Goal: Information Seeking & Learning: Compare options

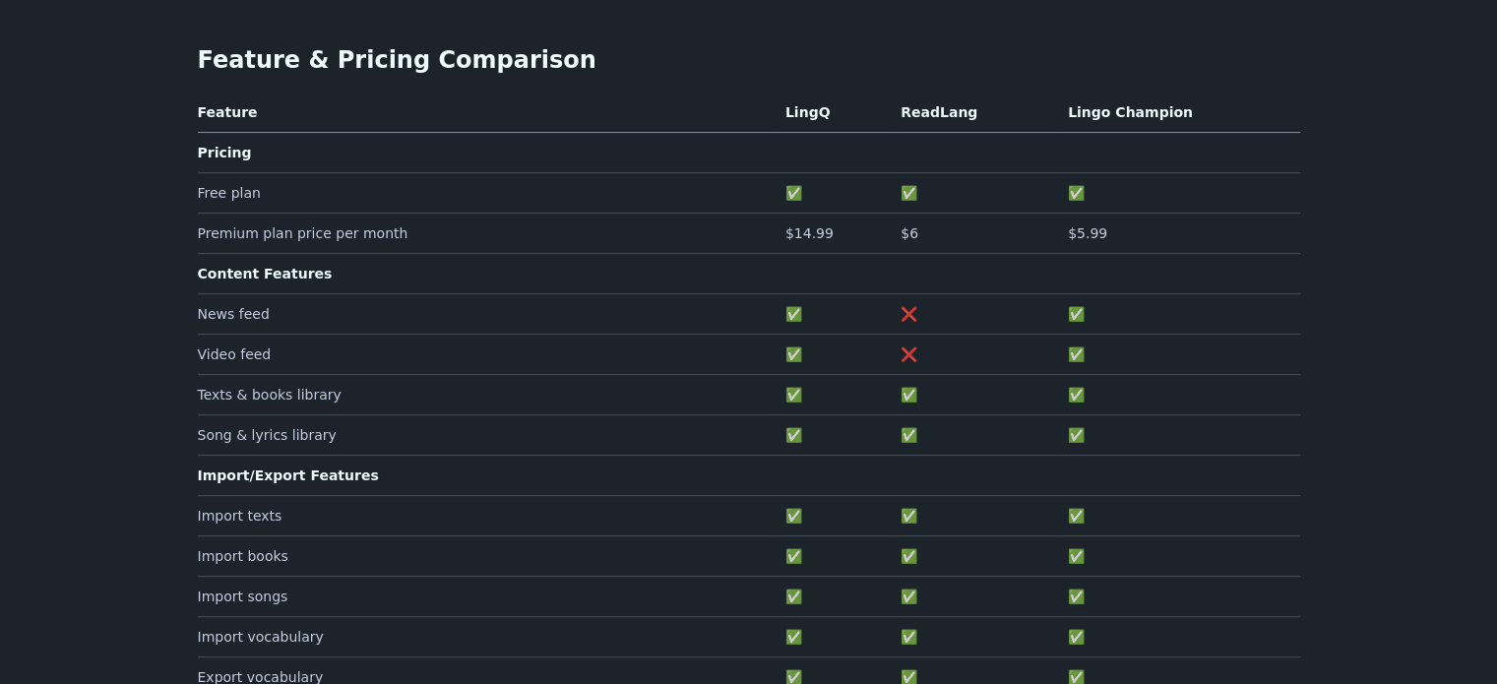
scroll to position [362, 0]
click at [1089, 98] on th "Lingo Champion" at bounding box center [1180, 114] width 240 height 32
drag, startPoint x: 1089, startPoint y: 85, endPoint x: 1148, endPoint y: 77, distance: 58.6
click at [1148, 98] on th "Lingo Champion" at bounding box center [1180, 114] width 240 height 32
click at [1225, 98] on th "Lingo Champion" at bounding box center [1180, 114] width 240 height 32
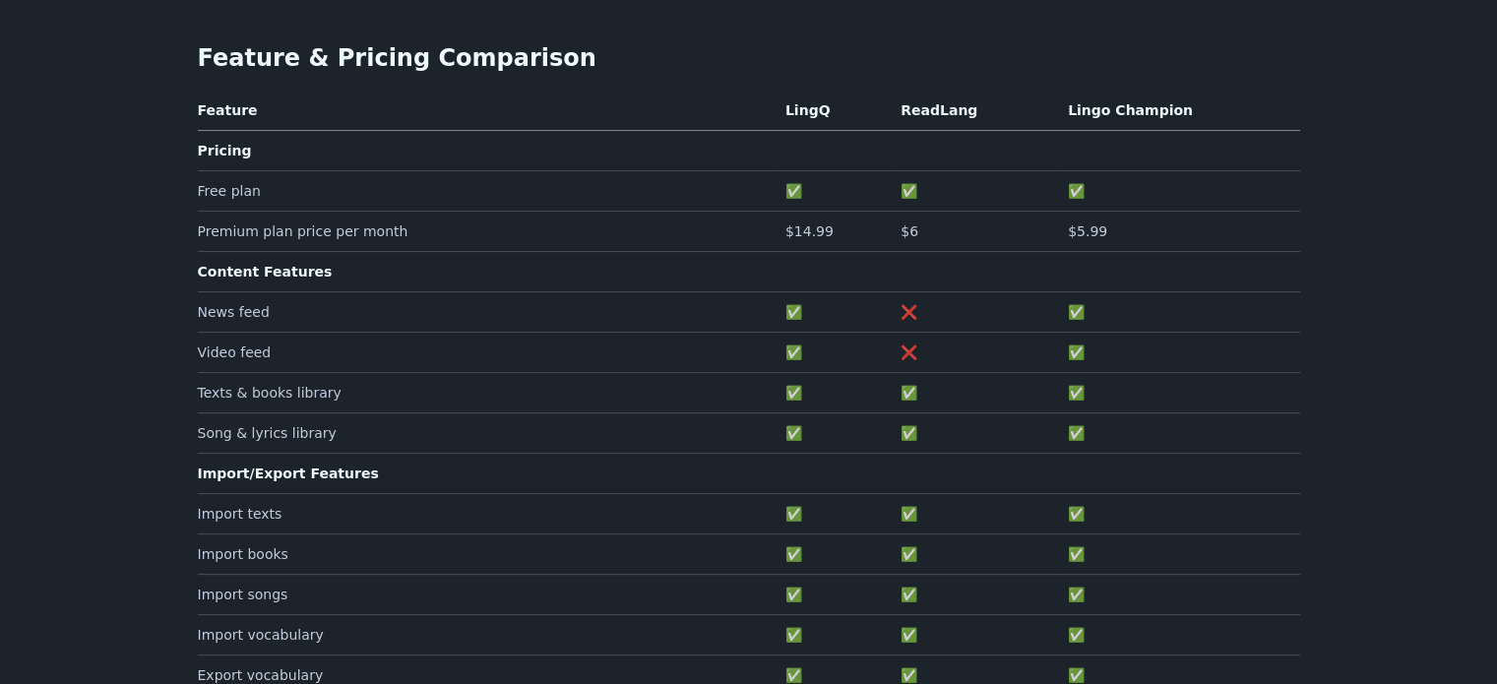
click at [1088, 98] on th "Lingo Champion" at bounding box center [1180, 114] width 240 height 32
drag, startPoint x: 1088, startPoint y: 82, endPoint x: 1127, endPoint y: 85, distance: 38.5
click at [1127, 98] on th "Lingo Champion" at bounding box center [1180, 114] width 240 height 32
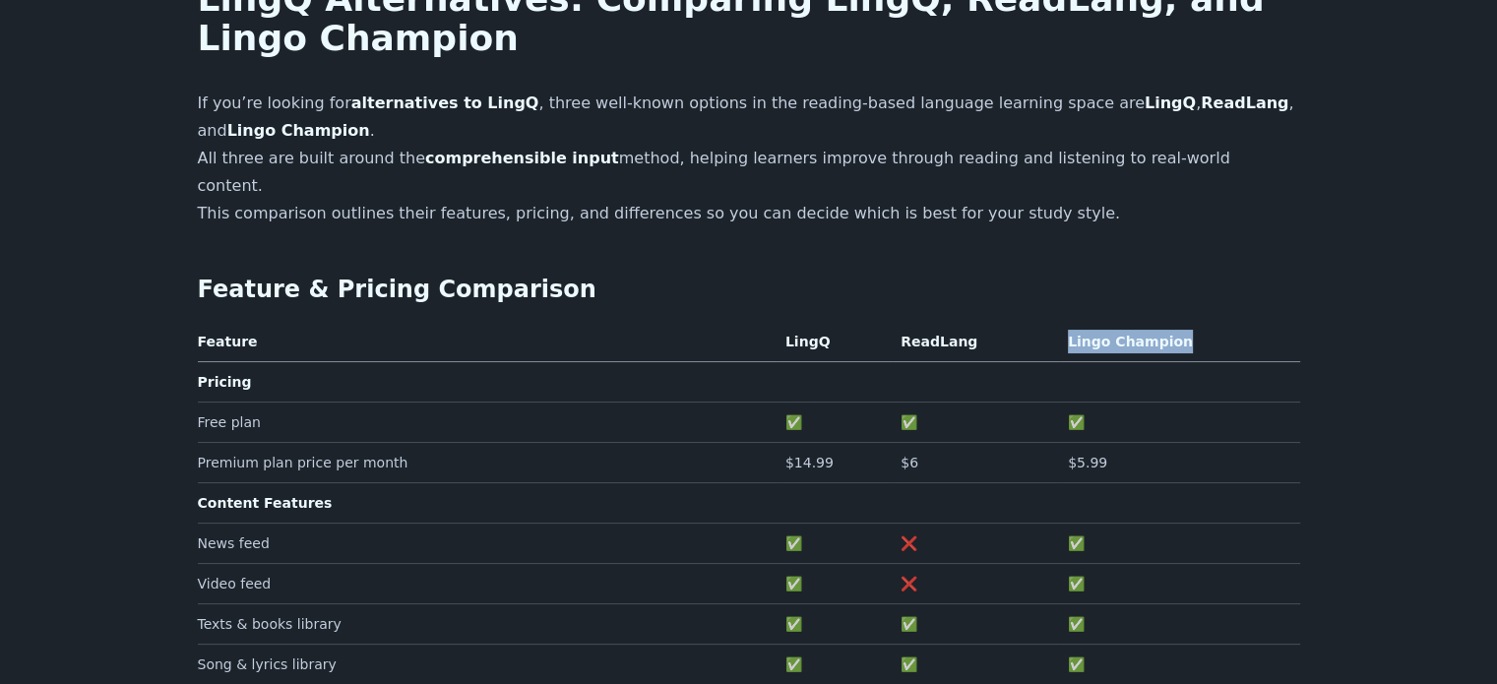
scroll to position [0, 0]
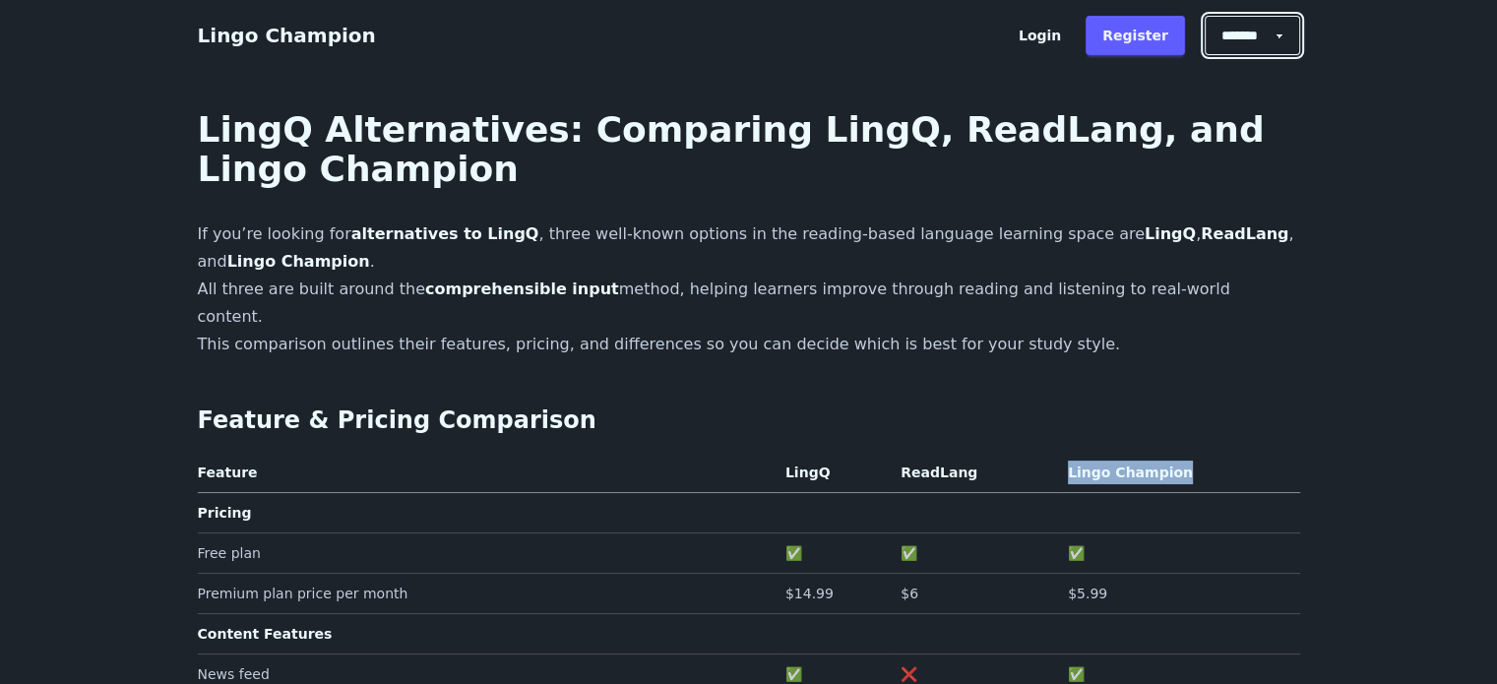
click at [1283, 41] on select "******* ******* *******" at bounding box center [1252, 35] width 95 height 39
click at [274, 29] on link "Lingo Champion" at bounding box center [287, 36] width 178 height 24
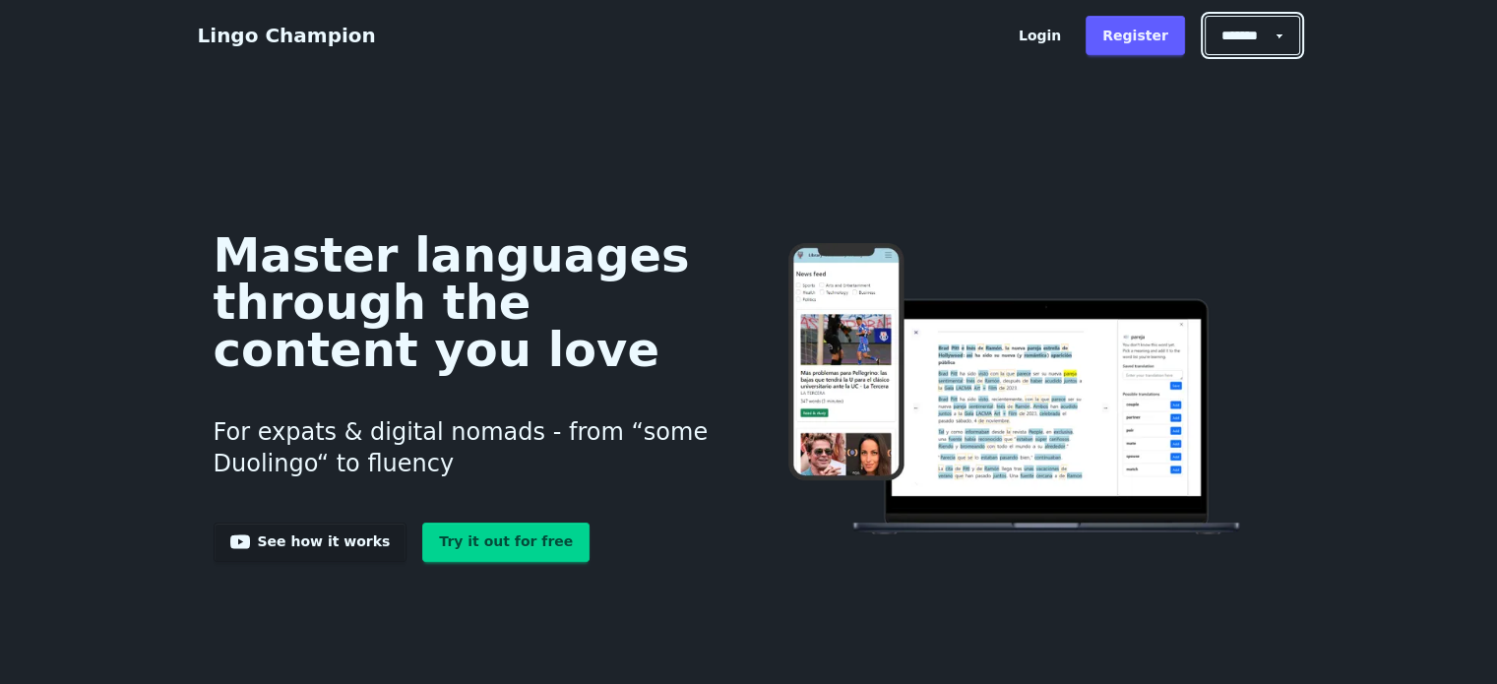
click at [1289, 39] on select "******* ******* *******" at bounding box center [1252, 35] width 95 height 39
click at [251, 34] on link "Lingo Champion" at bounding box center [287, 36] width 178 height 24
click at [309, 550] on link "See how it works" at bounding box center [311, 542] width 194 height 39
